Goal: Task Accomplishment & Management: Use online tool/utility

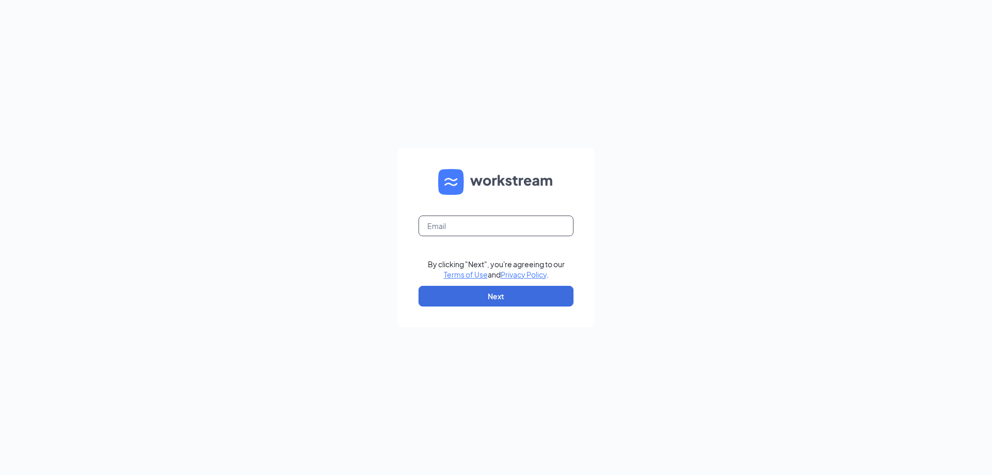
click at [498, 221] on input "text" at bounding box center [496, 225] width 155 height 21
type input "ihop555@gmail.com"
click at [538, 298] on button "Next" at bounding box center [496, 296] width 155 height 21
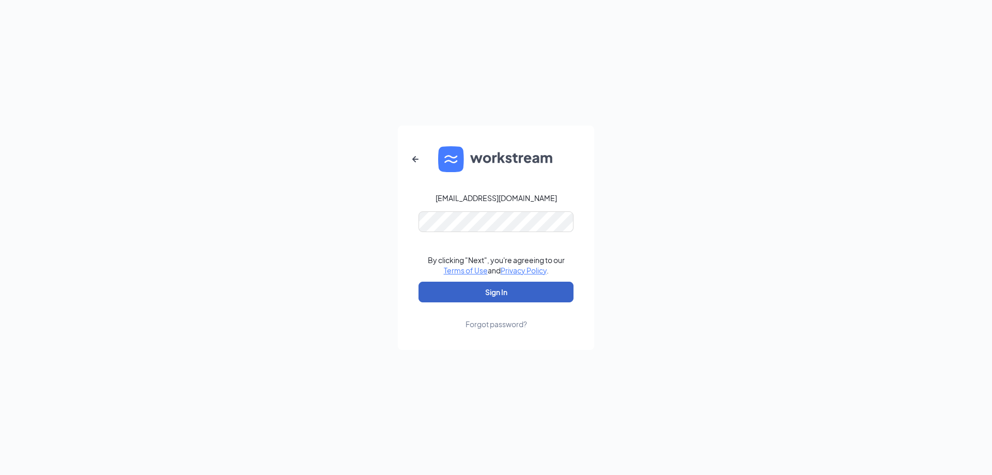
click at [534, 285] on button "Sign In" at bounding box center [496, 292] width 155 height 21
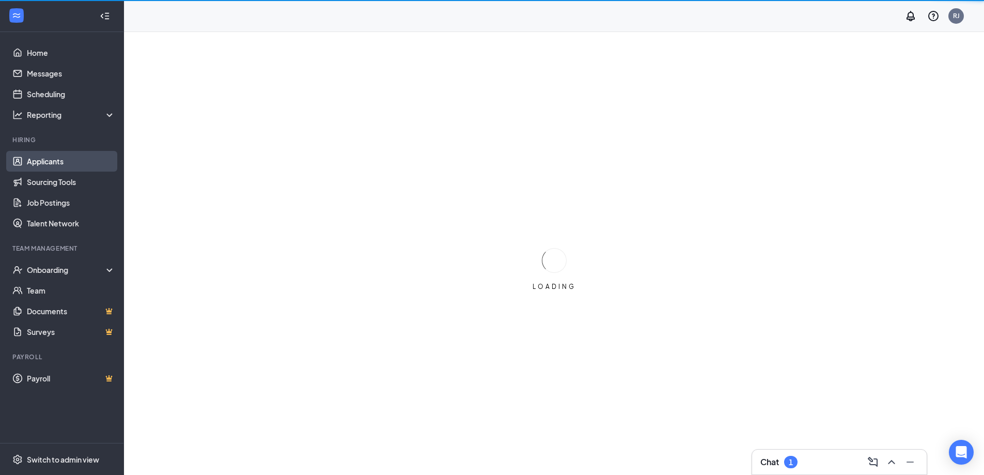
click at [54, 162] on link "Applicants" at bounding box center [71, 161] width 88 height 21
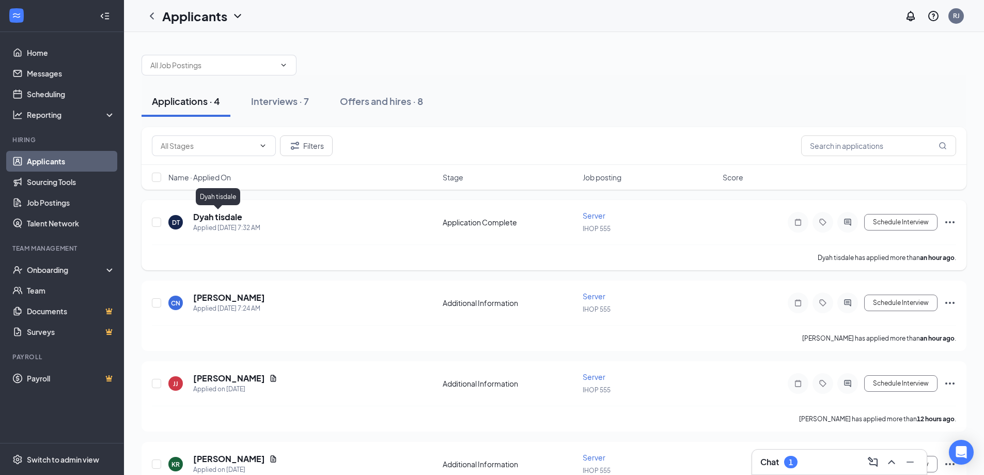
click at [229, 212] on h5 "Dyah tisdale" at bounding box center [217, 216] width 49 height 11
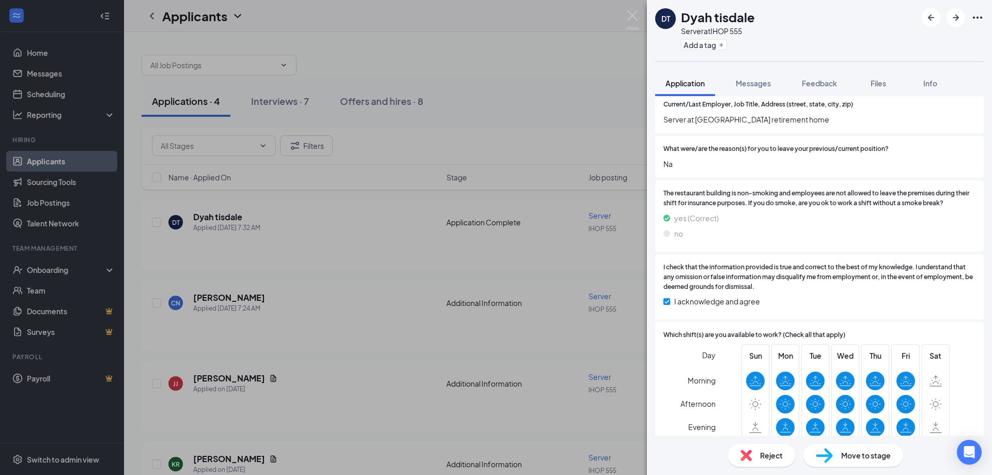
scroll to position [746, 0]
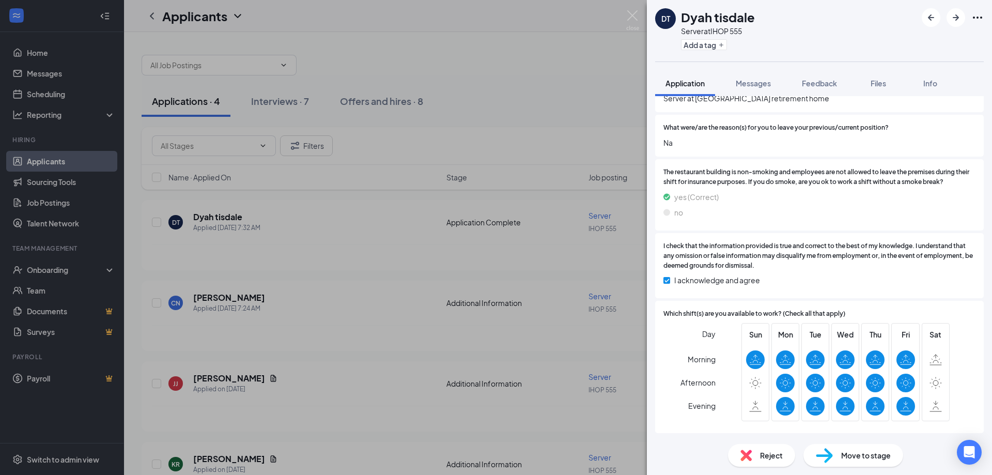
click at [752, 454] on div "Reject" at bounding box center [761, 455] width 67 height 23
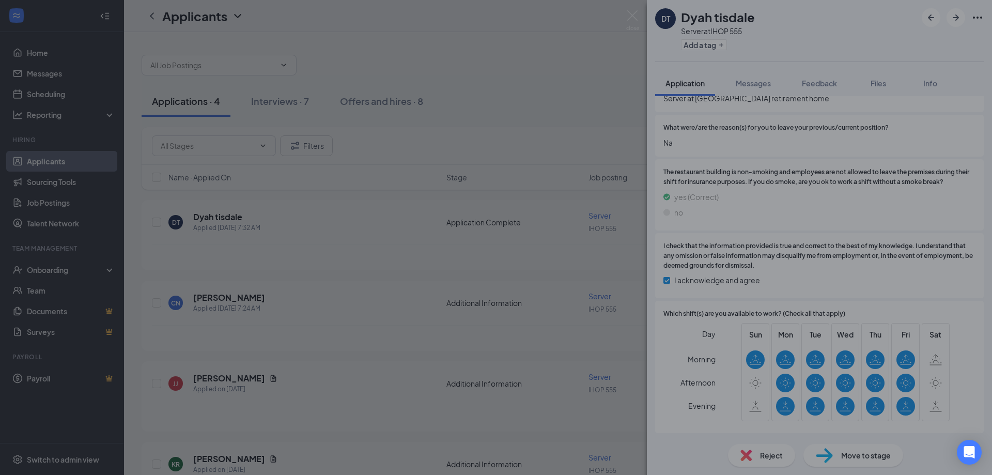
scroll to position [742, 0]
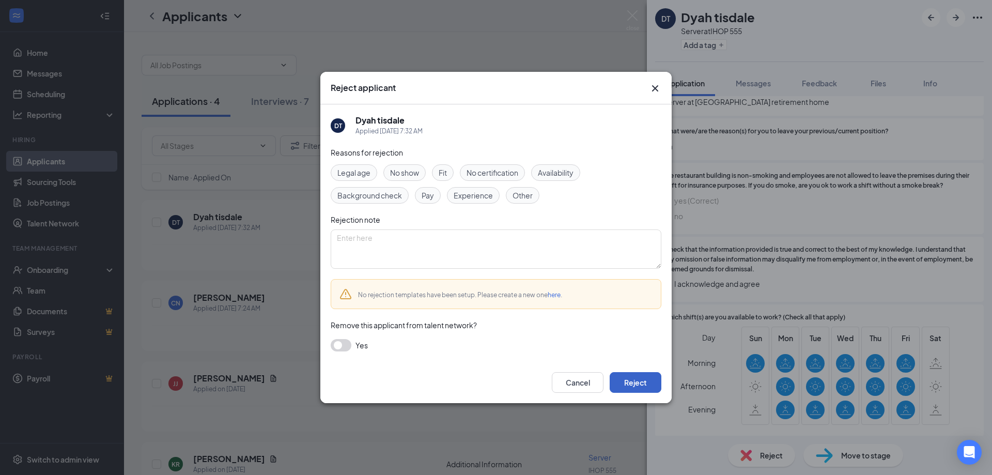
click at [645, 389] on button "Reject" at bounding box center [636, 382] width 52 height 21
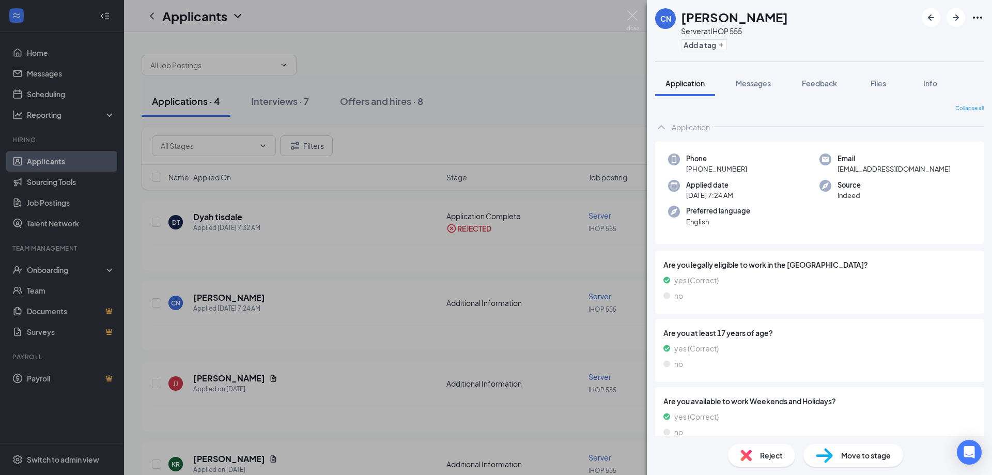
scroll to position [38, 0]
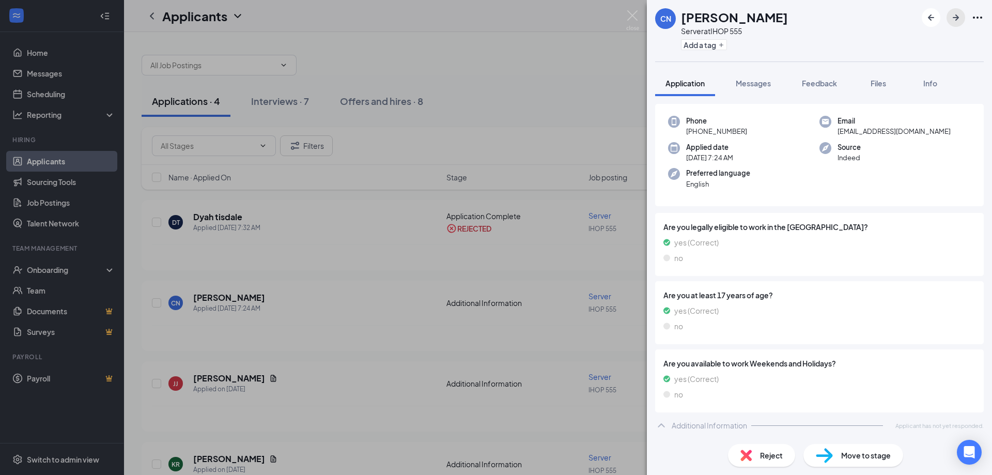
click at [957, 21] on icon "ArrowRight" at bounding box center [956, 17] width 12 height 12
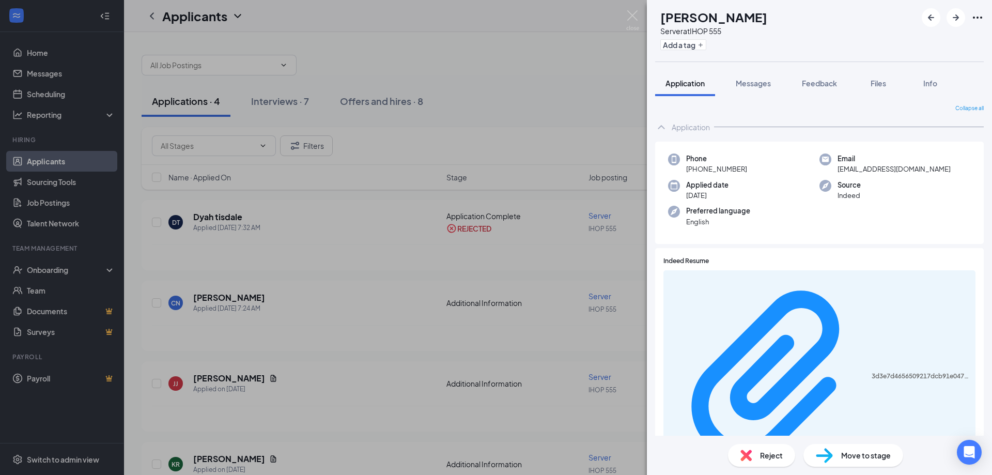
scroll to position [94, 0]
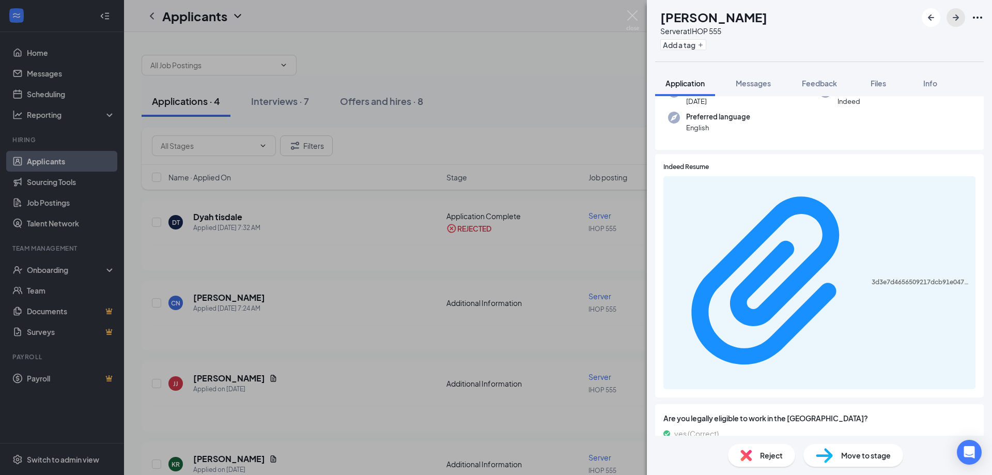
click at [951, 24] on button "button" at bounding box center [956, 17] width 19 height 19
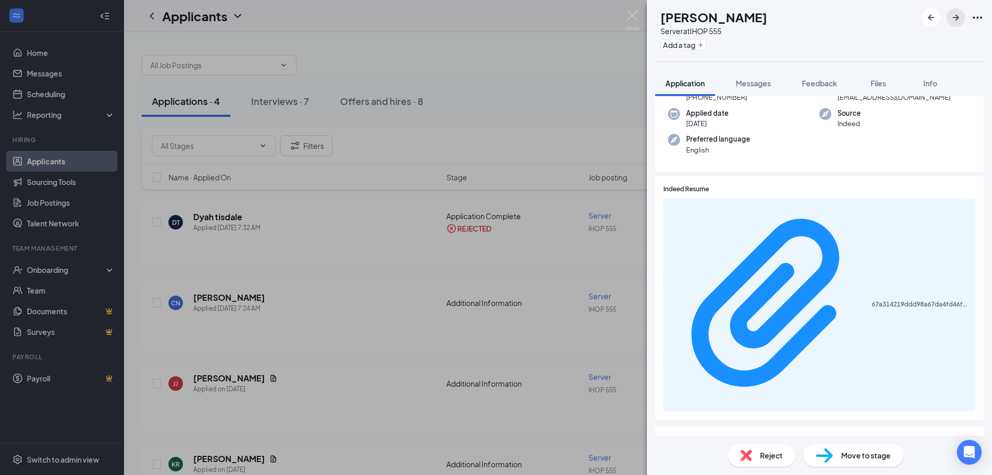
click at [955, 23] on icon "ArrowRight" at bounding box center [956, 17] width 12 height 12
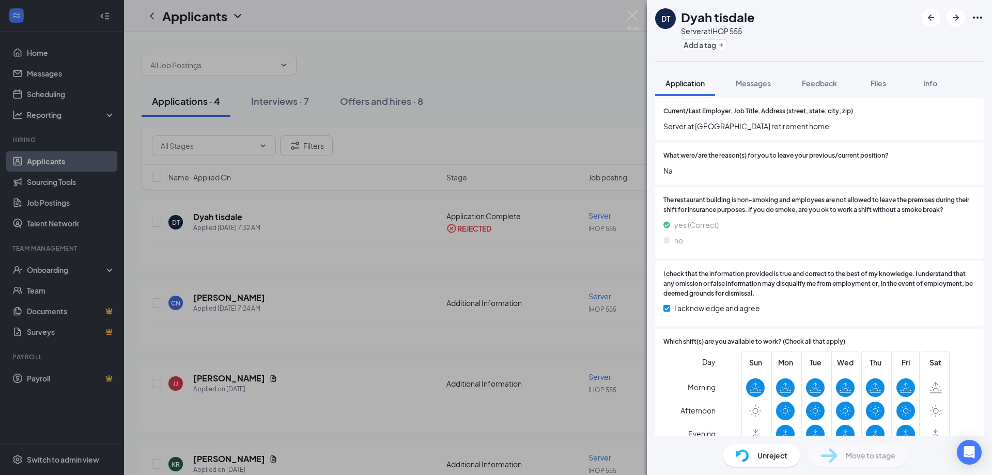
scroll to position [746, 0]
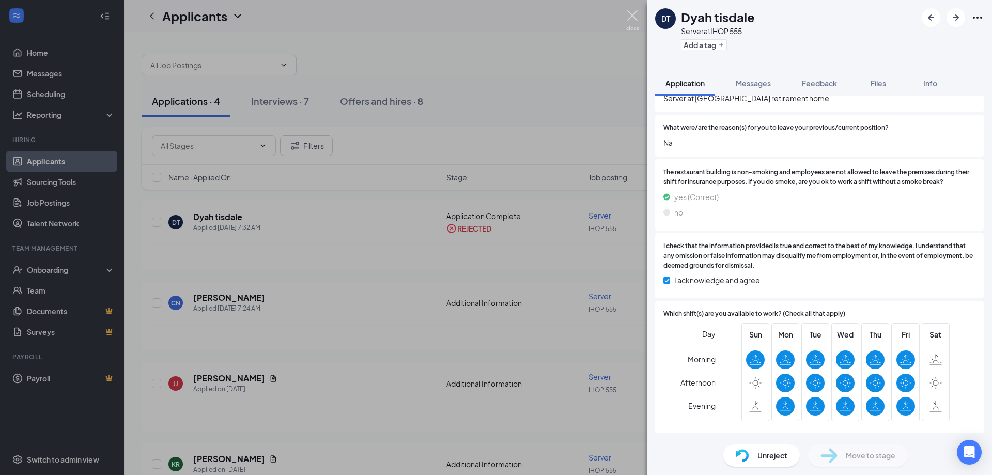
click at [637, 13] on img at bounding box center [632, 20] width 13 height 20
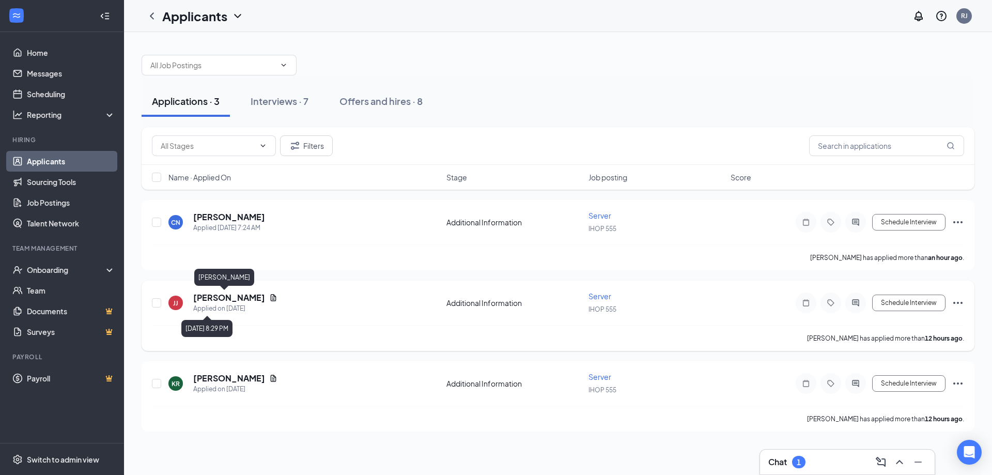
click at [222, 301] on h5 "[PERSON_NAME]" at bounding box center [229, 297] width 72 height 11
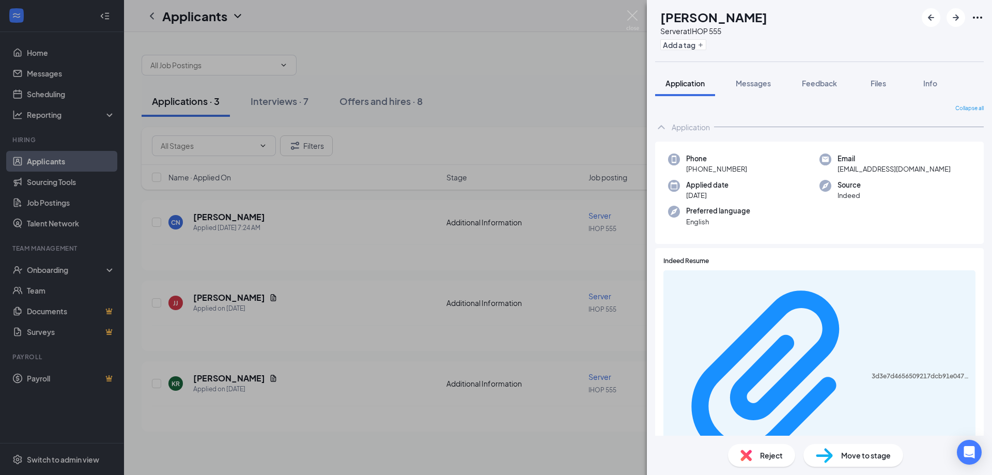
click at [639, 12] on div "[PERSON_NAME] [PERSON_NAME] Server at IHOP 555 Add a tag Application Messages F…" at bounding box center [496, 237] width 992 height 475
click at [630, 16] on img at bounding box center [632, 20] width 13 height 20
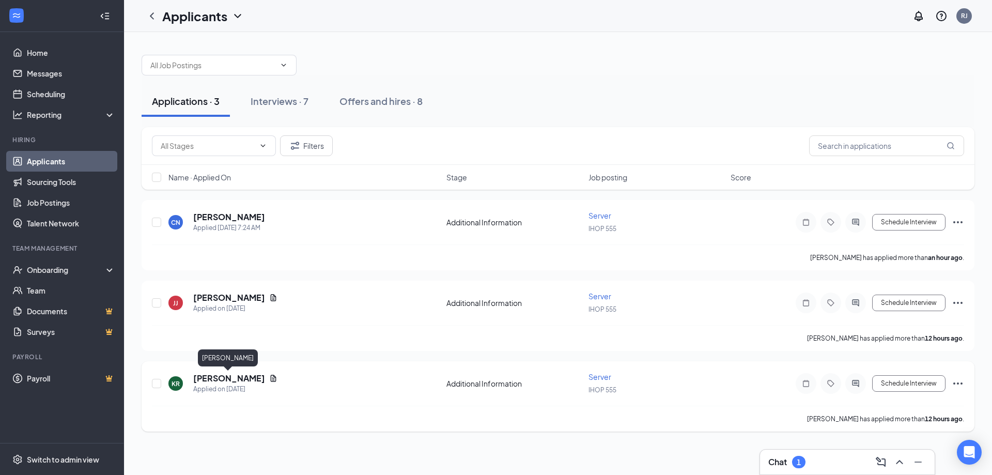
click at [240, 383] on h5 "[PERSON_NAME]" at bounding box center [229, 378] width 72 height 11
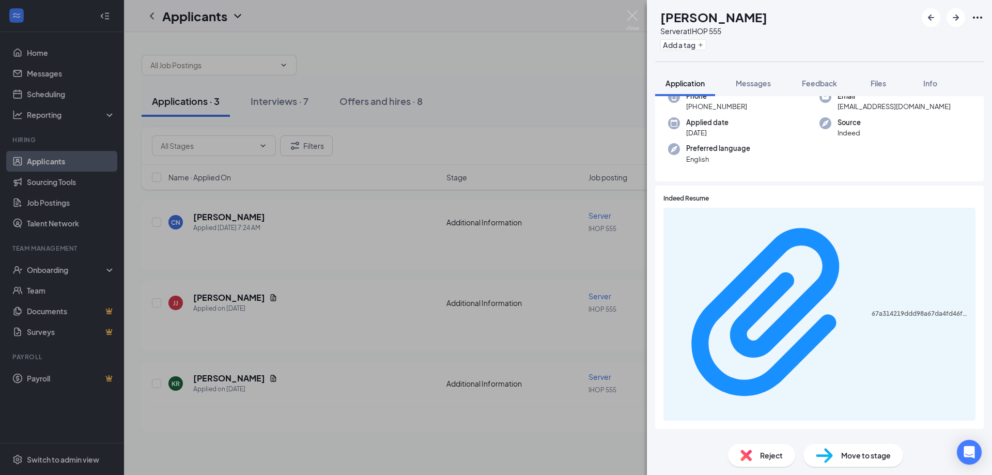
scroll to position [94, 0]
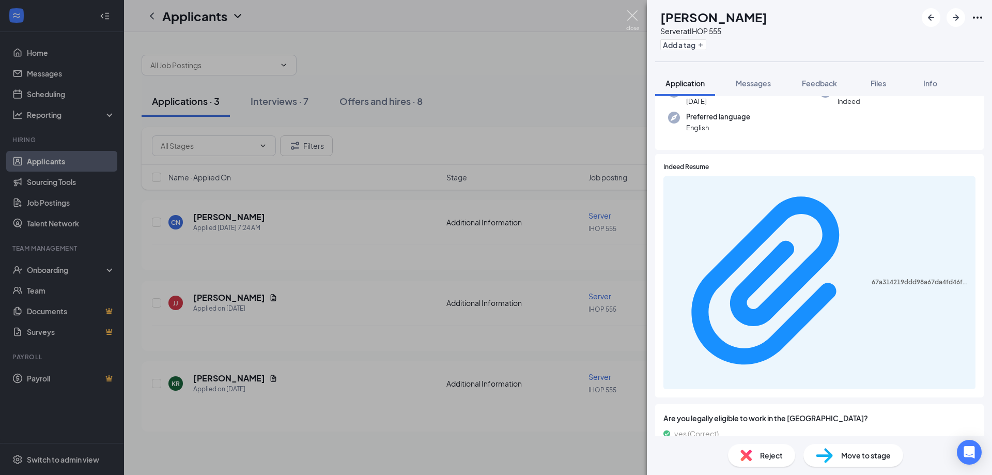
click at [637, 14] on img at bounding box center [632, 20] width 13 height 20
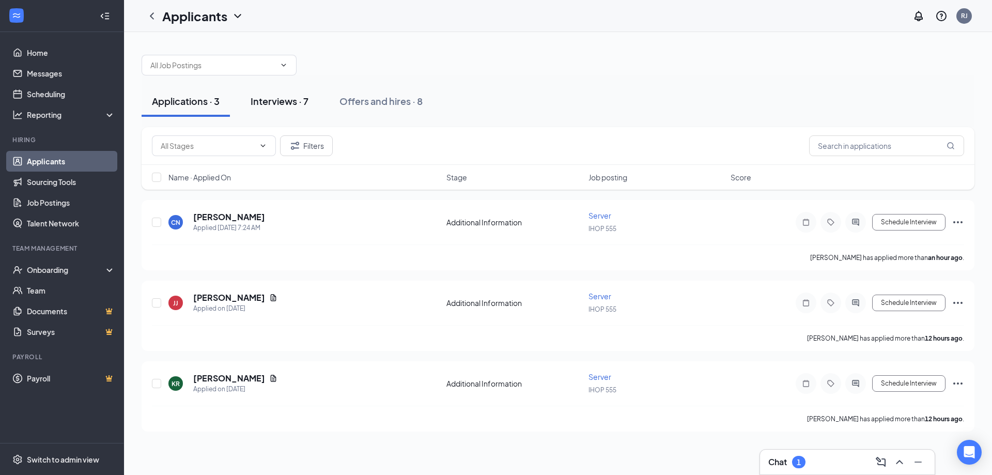
click at [278, 105] on div "Interviews · 7" at bounding box center [280, 101] width 58 height 13
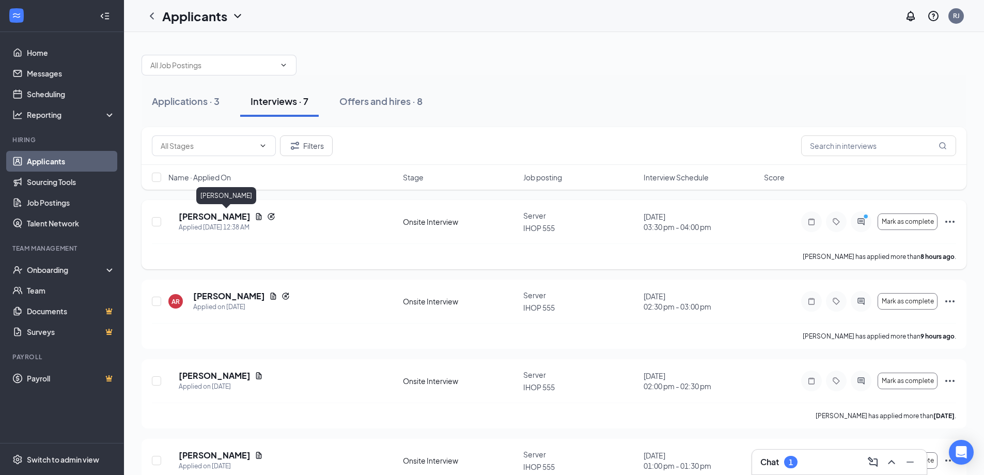
click at [231, 218] on h5 "[PERSON_NAME]" at bounding box center [215, 216] width 72 height 11
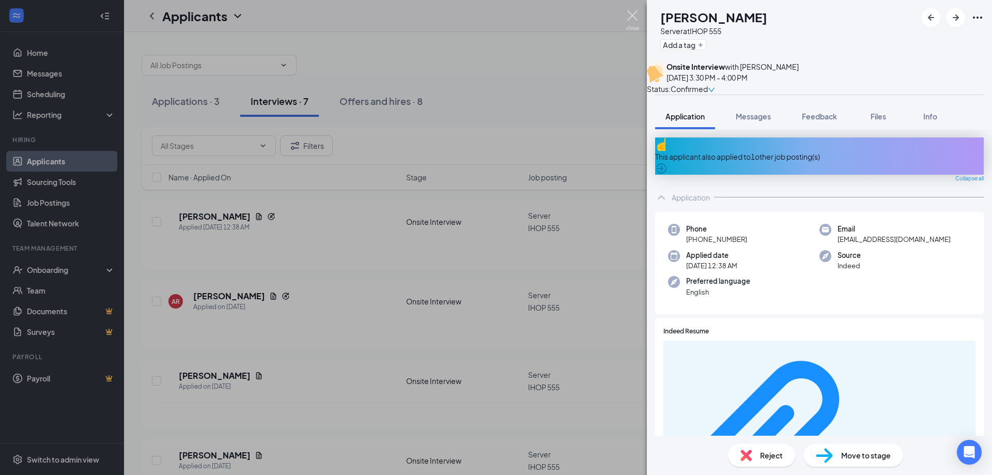
click at [634, 17] on img at bounding box center [632, 20] width 13 height 20
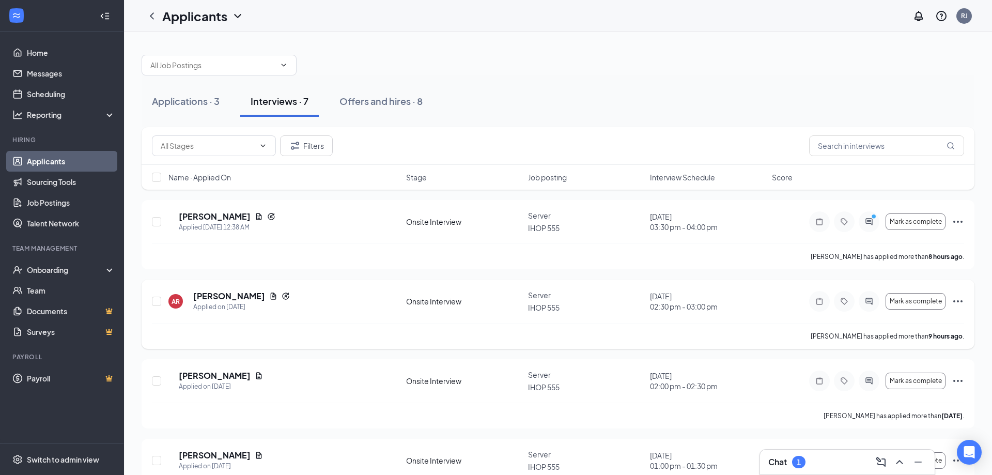
click at [253, 295] on h5 "[PERSON_NAME]" at bounding box center [229, 295] width 72 height 11
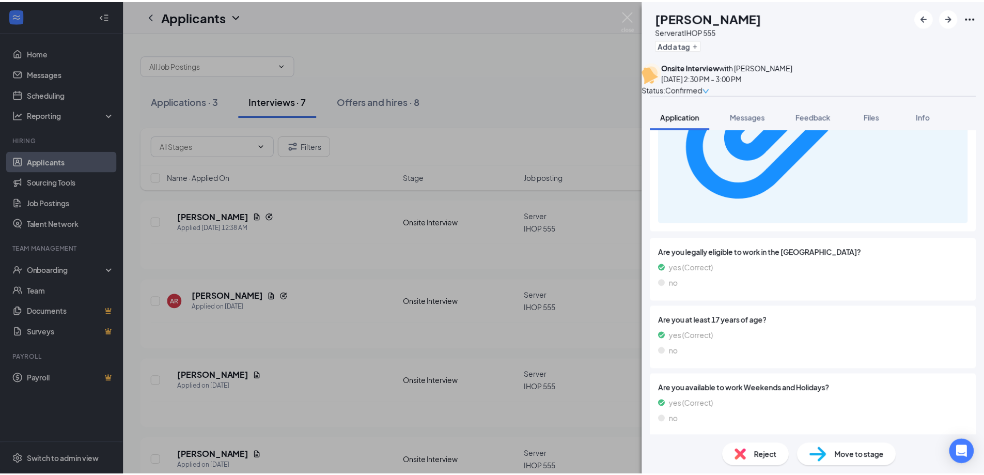
scroll to position [414, 0]
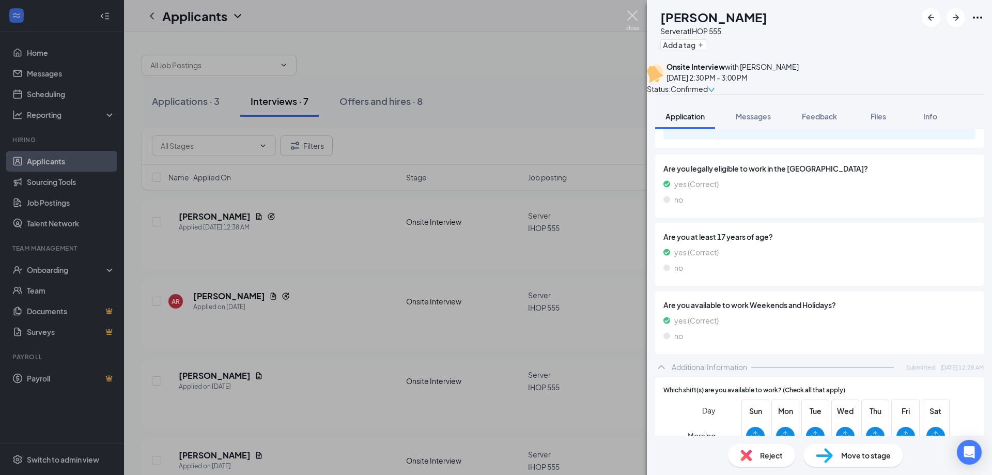
click at [633, 12] on img at bounding box center [632, 20] width 13 height 20
